Goal: Find specific page/section: Find specific page/section

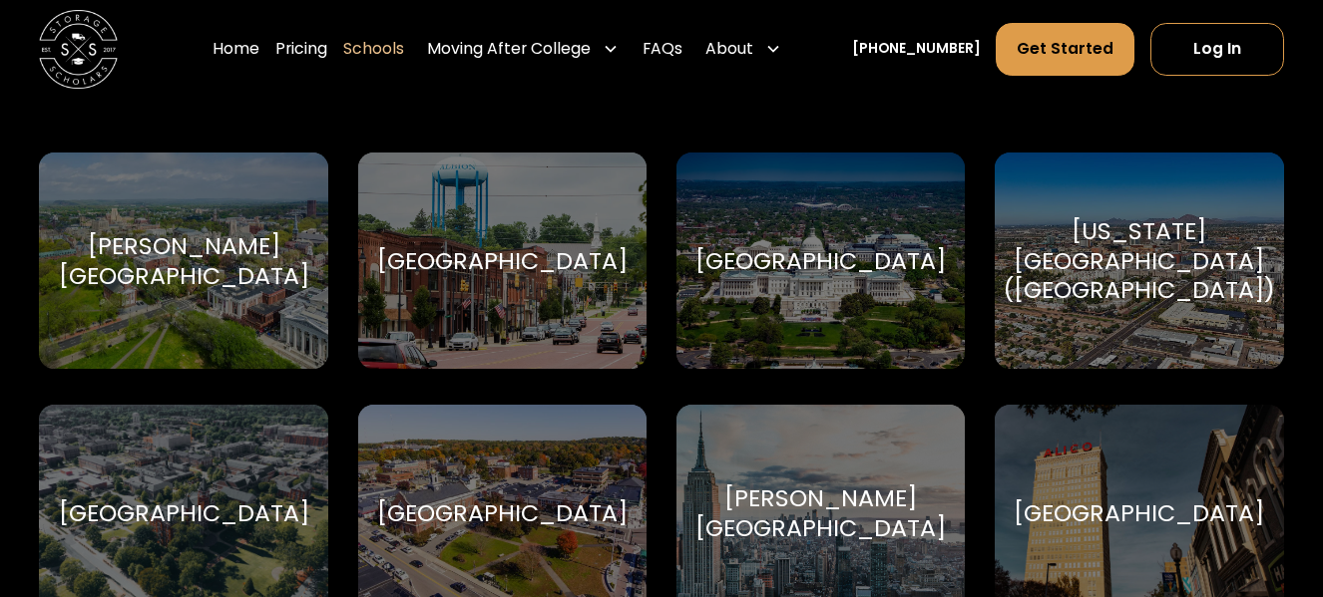
scroll to position [875, 0]
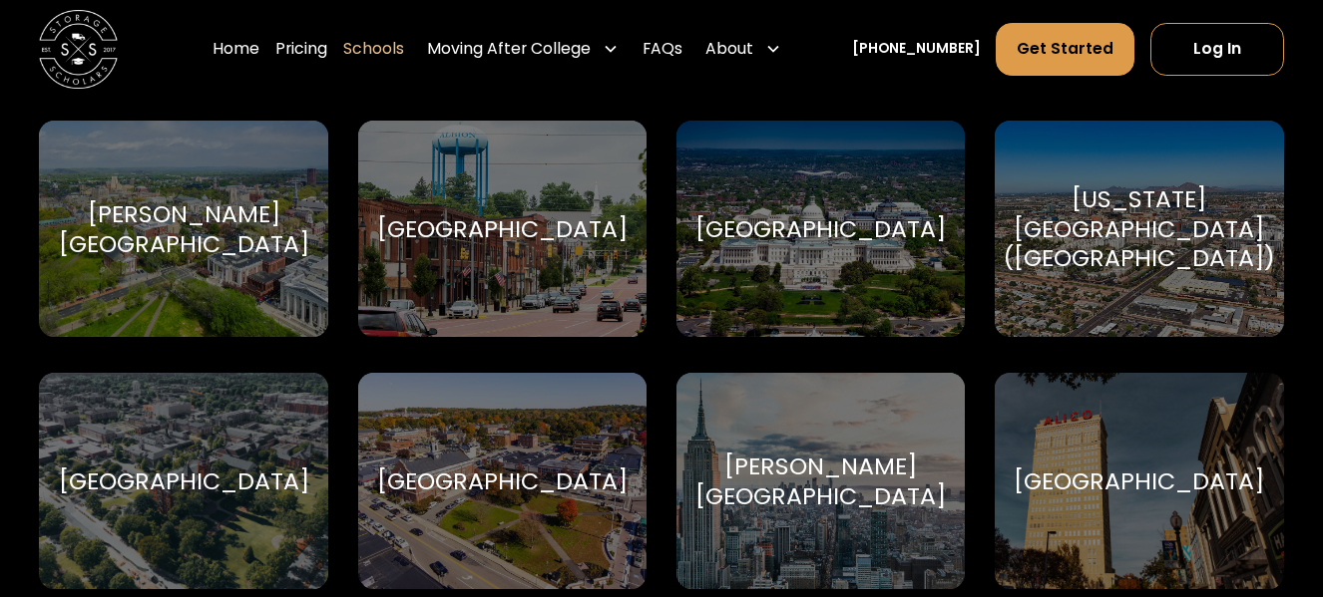
click at [225, 32] on input "School Select Form" at bounding box center [661, 2] width 983 height 59
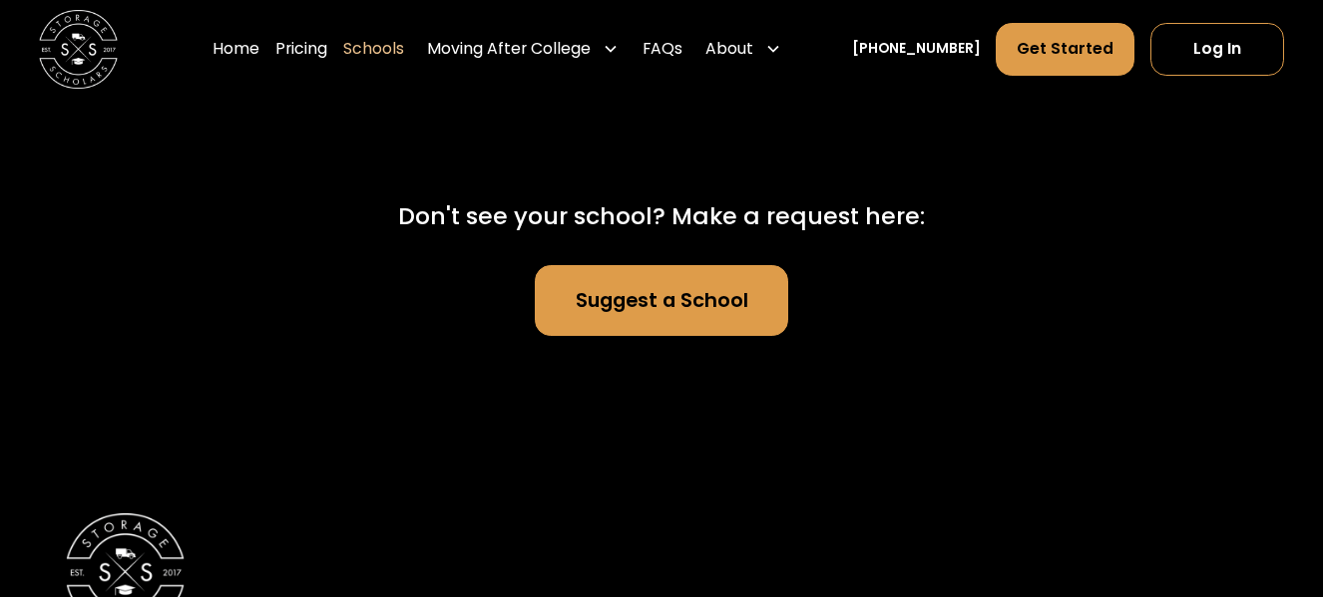
type input "*"
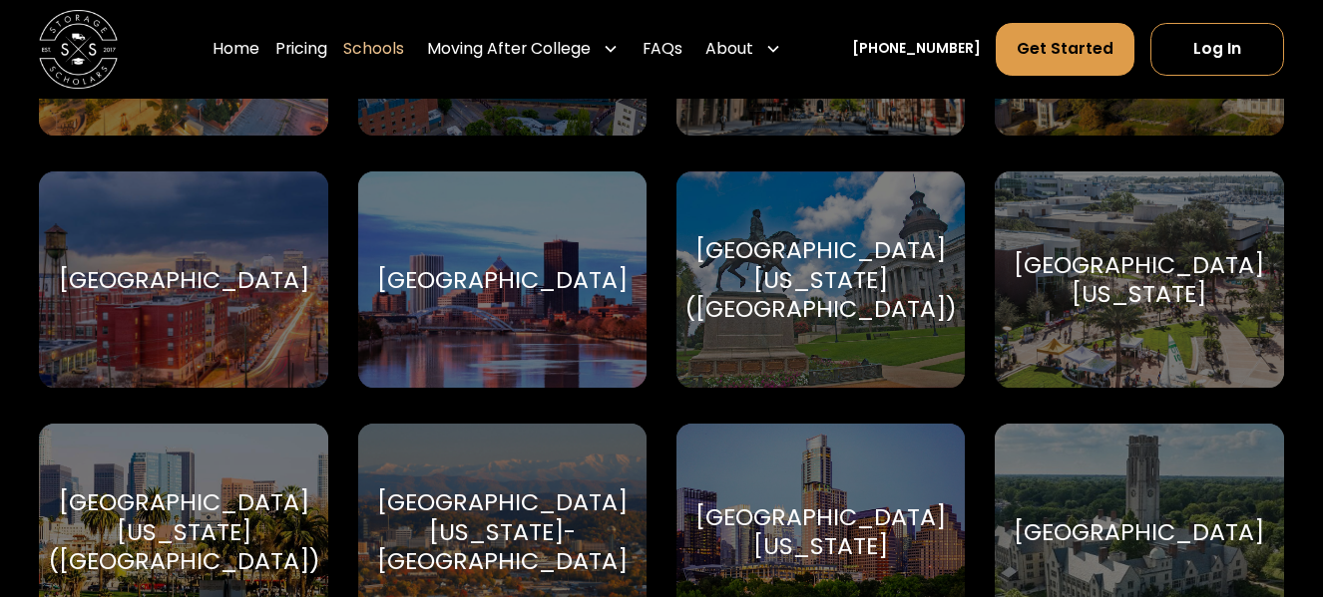
scroll to position [10917, 0]
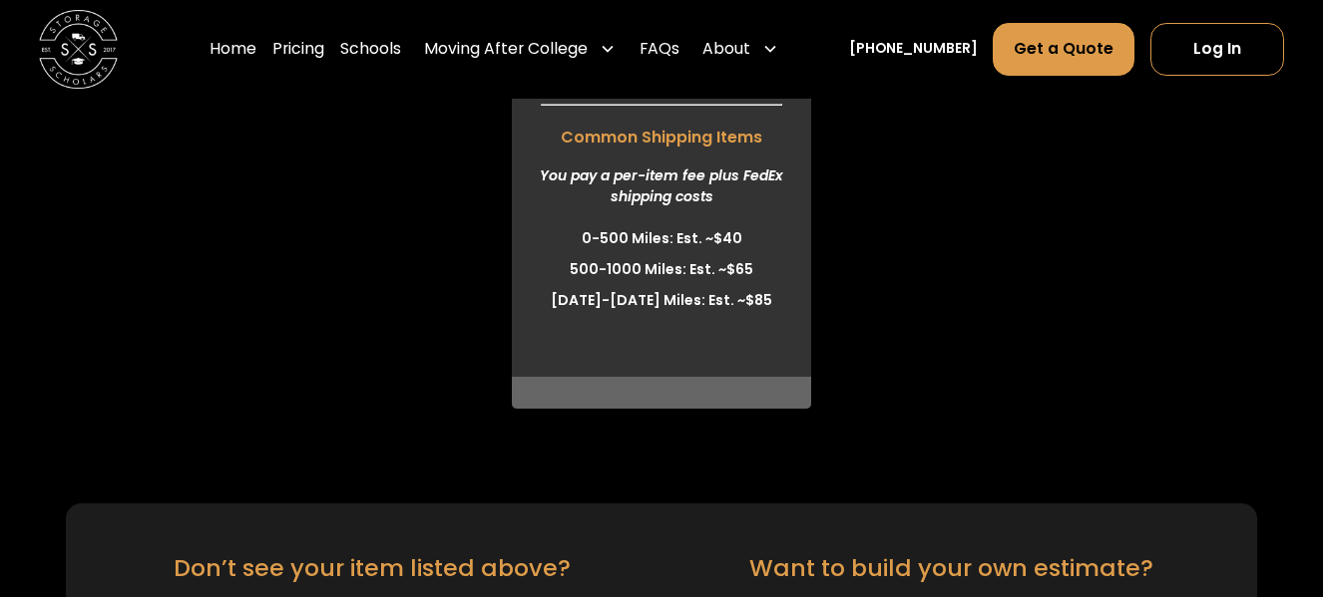
scroll to position [5669, 0]
